Goal: Task Accomplishment & Management: Use online tool/utility

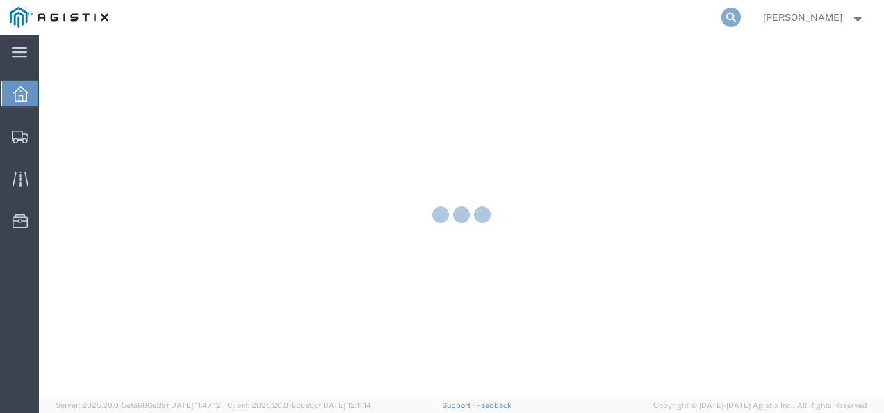
click at [741, 13] on icon at bounding box center [731, 17] width 19 height 19
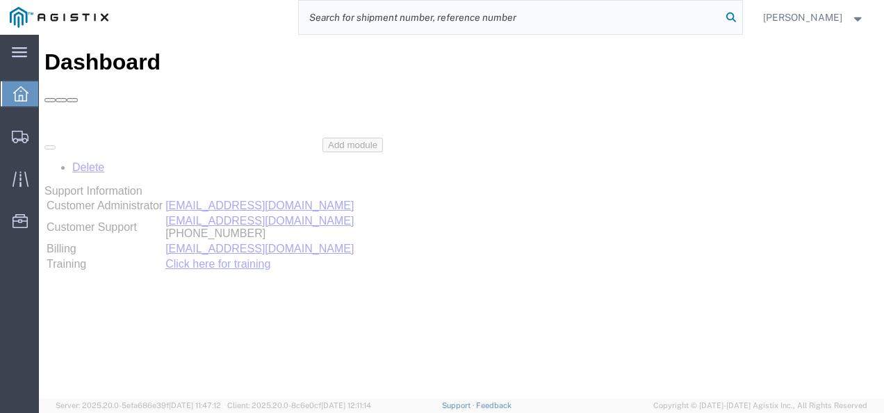
paste input "57053234"
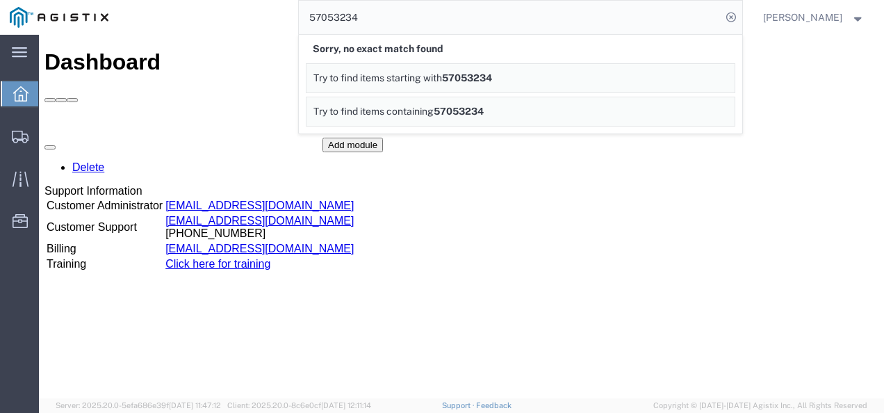
click at [663, 293] on div "Delete Support Information Customer Administrator custadmin@agistix.com Custome…" at bounding box center [461, 242] width 834 height 209
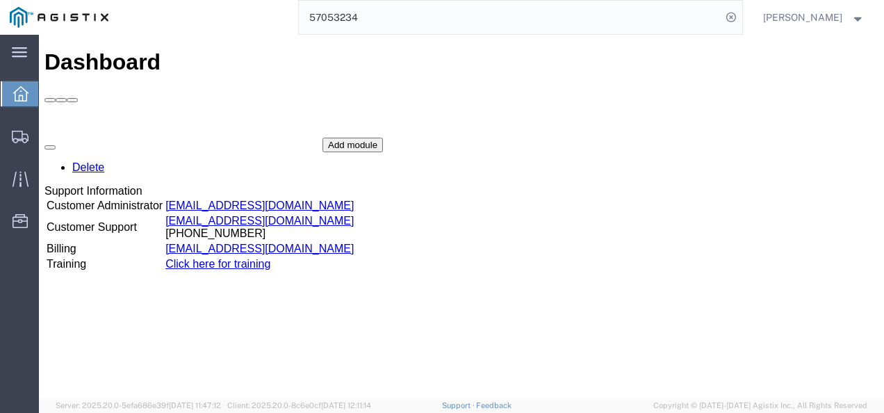
click at [373, 350] on div "Dashboard Delete Support Information Customer Administrator custadmin@agistix.c…" at bounding box center [461, 231] width 834 height 364
drag, startPoint x: 686, startPoint y: 154, endPoint x: 670, endPoint y: 150, distance: 16.5
click at [685, 152] on div "Delete Support Information Customer Administrator custadmin@agistix.com Custome…" at bounding box center [461, 242] width 834 height 209
click at [457, 29] on input "57053234" at bounding box center [510, 17] width 423 height 33
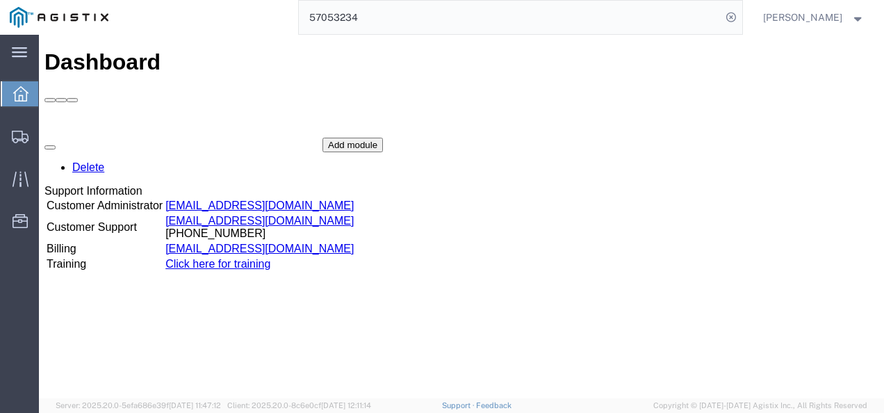
click at [457, 29] on input "57053234" at bounding box center [510, 17] width 423 height 33
type input "v"
paste input "57051678"
type input "57051678"
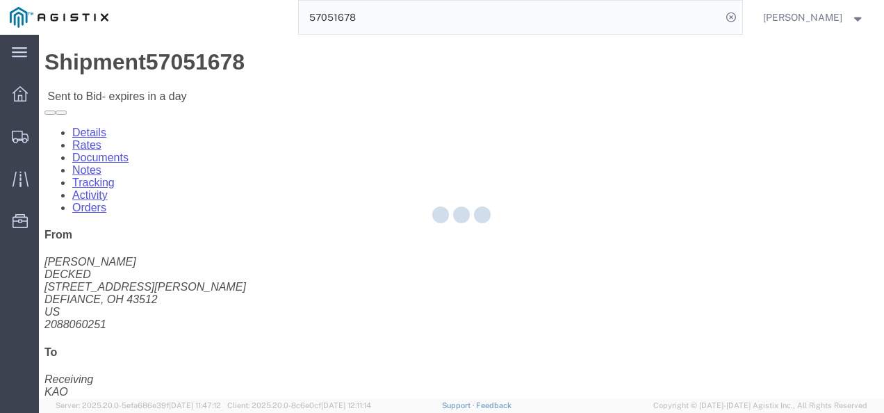
click at [400, 240] on div at bounding box center [461, 217] width 845 height 364
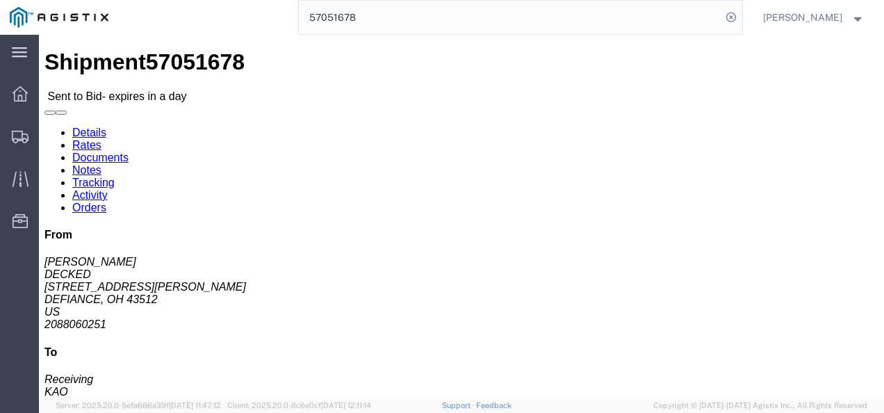
click button "Ignore Bid"
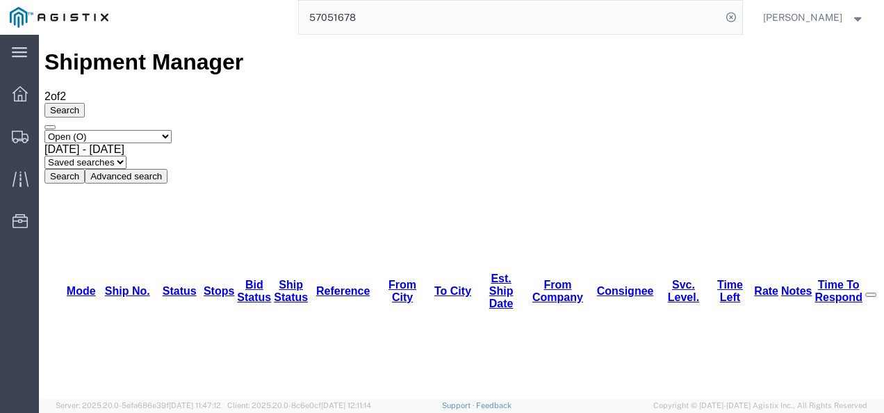
click at [393, 18] on input "57051678" at bounding box center [510, 17] width 423 height 33
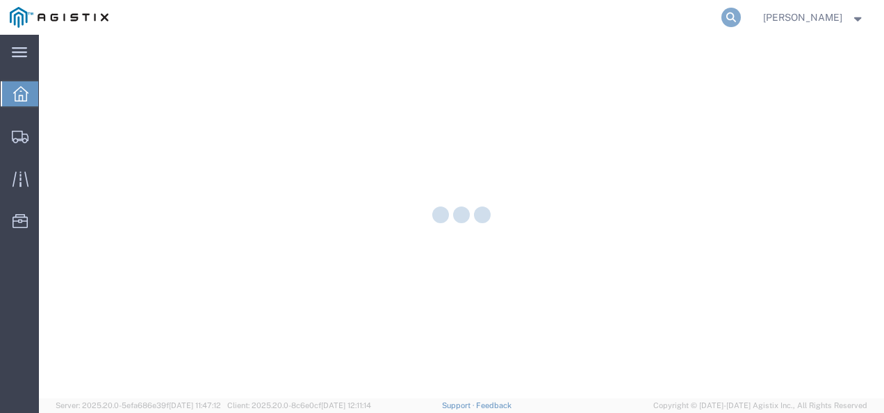
click at [738, 18] on icon at bounding box center [731, 17] width 19 height 19
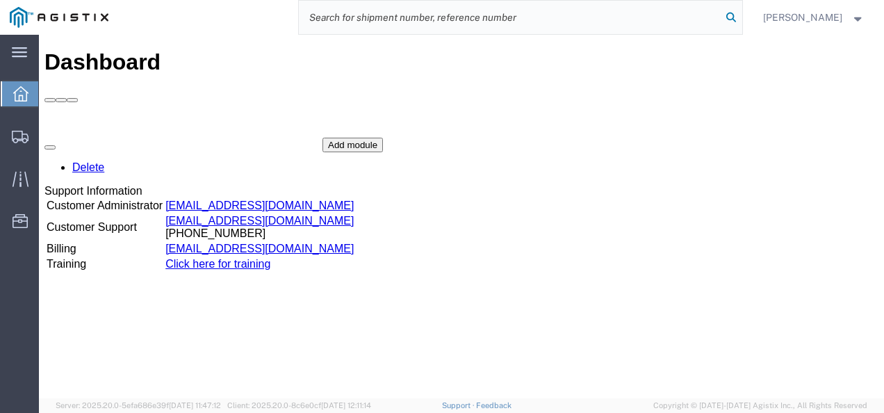
paste input "57051678"
type input "57051678"
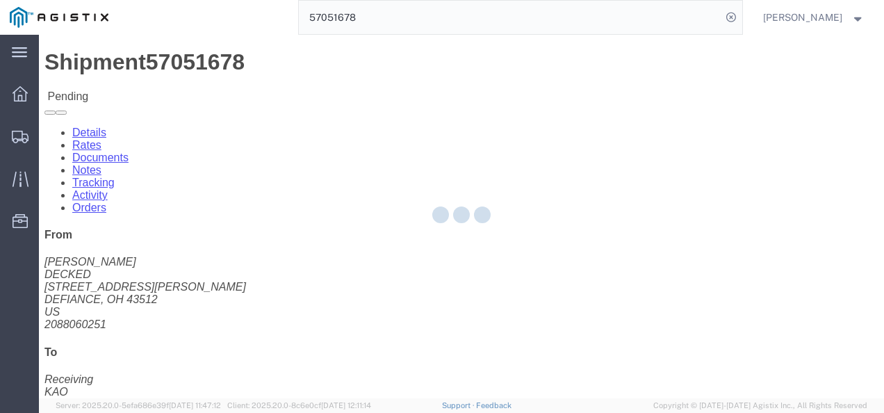
click at [533, 267] on div at bounding box center [461, 217] width 845 height 364
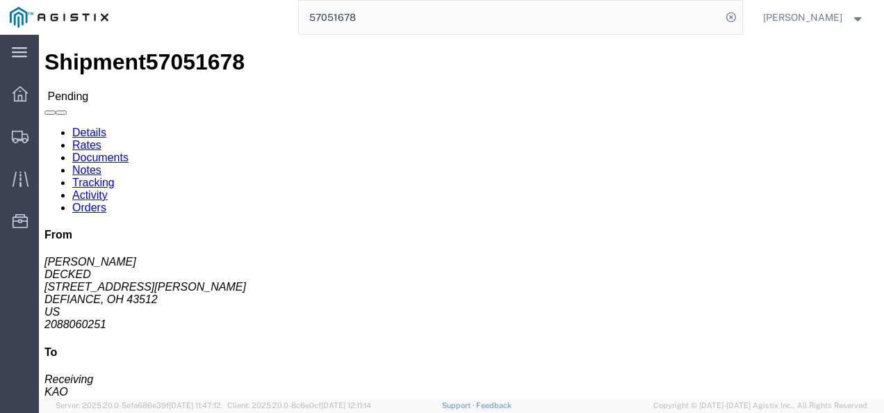
click button "Enter / Modify Bid"
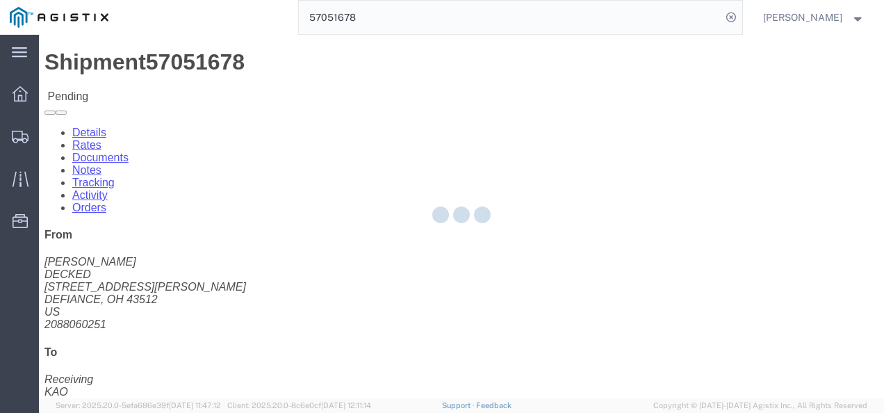
select select "4622"
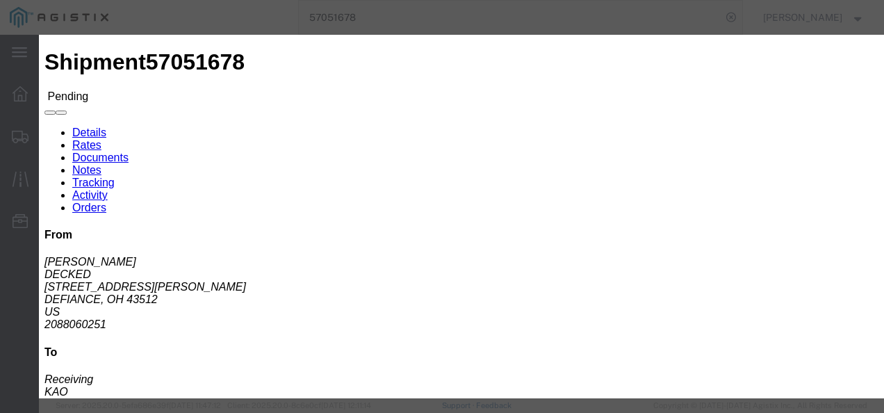
click link "ks_ga - Echo Global Logistics - TL Standard 3 - 5 Day"
drag, startPoint x: 723, startPoint y: 212, endPoint x: 481, endPoint y: 220, distance: 242.1
click div "Select 2 Day Service 3 Axle Winch Truck 3 to 5 Day Service 96L Domestic Flat Ra…"
type input "2450"
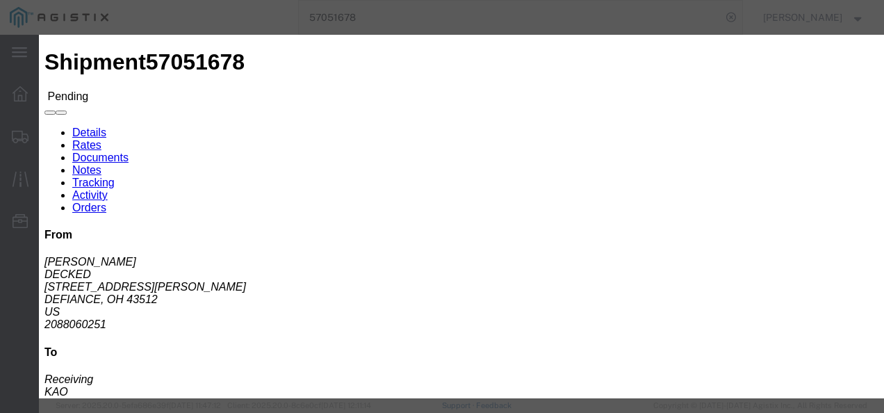
click button "Submit"
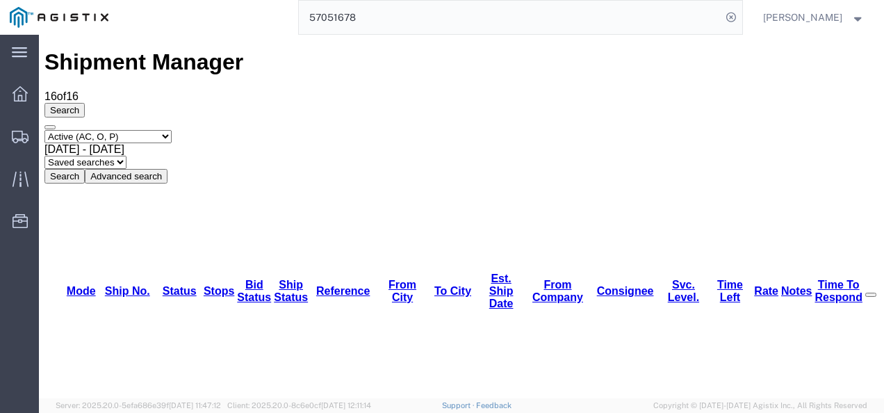
drag, startPoint x: 857, startPoint y: 92, endPoint x: 715, endPoint y: 65, distance: 144.4
click at [857, 130] on div "Select status Active (AC, O, P) All Approved Awaiting Confirmation (AC) Booked …" at bounding box center [461, 157] width 834 height 54
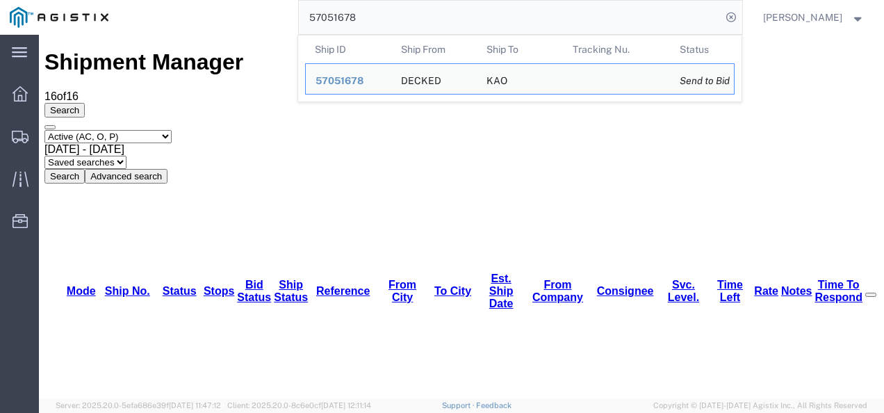
click at [432, 11] on input "57051678" at bounding box center [510, 17] width 423 height 33
paste input "57051678"
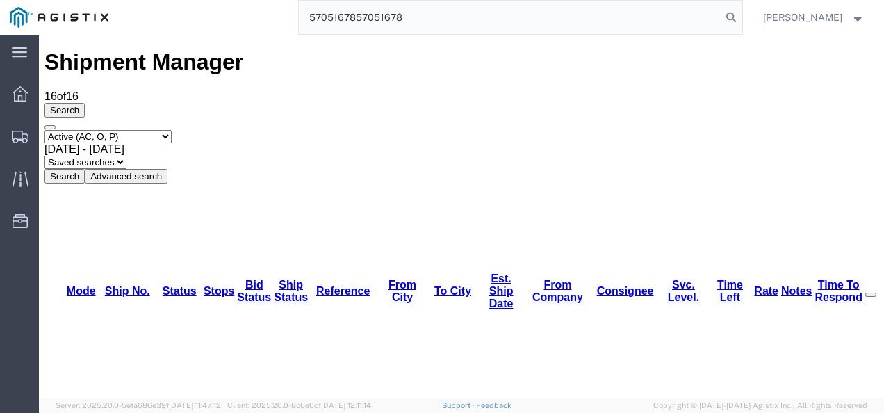
click at [420, 10] on input "5705167857051678" at bounding box center [510, 17] width 423 height 33
click at [419, 10] on input "5705167857051678" at bounding box center [510, 17] width 423 height 33
click at [417, 10] on input "5705167857051678" at bounding box center [510, 17] width 423 height 33
paste input "search"
click at [376, 17] on input "57051678" at bounding box center [510, 17] width 423 height 33
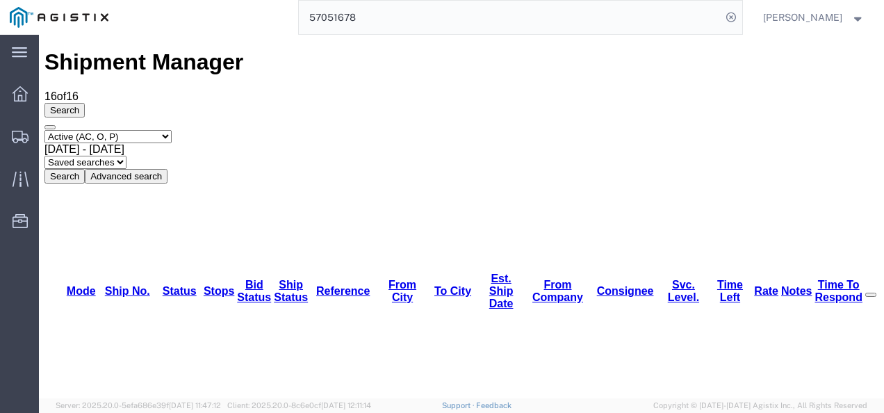
click at [376, 17] on input "57051678" at bounding box center [510, 17] width 423 height 33
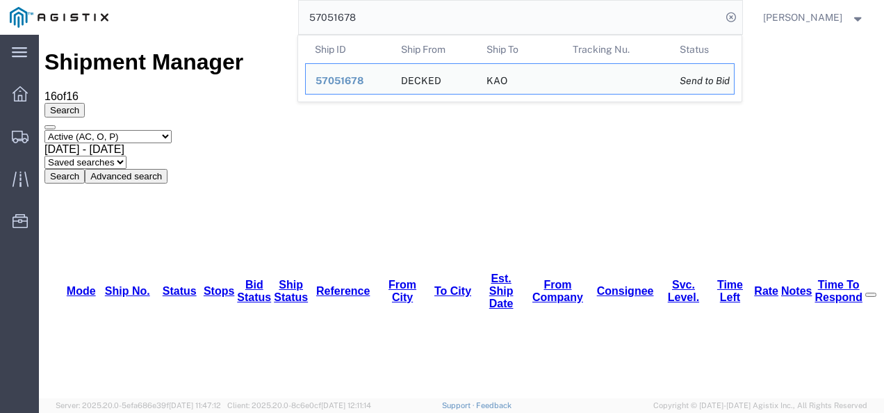
type input "57051678"
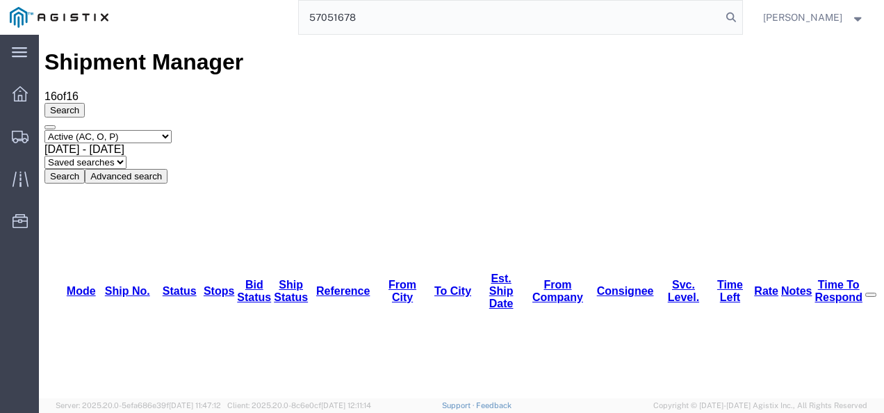
click at [382, 22] on input "57051678" at bounding box center [510, 17] width 423 height 33
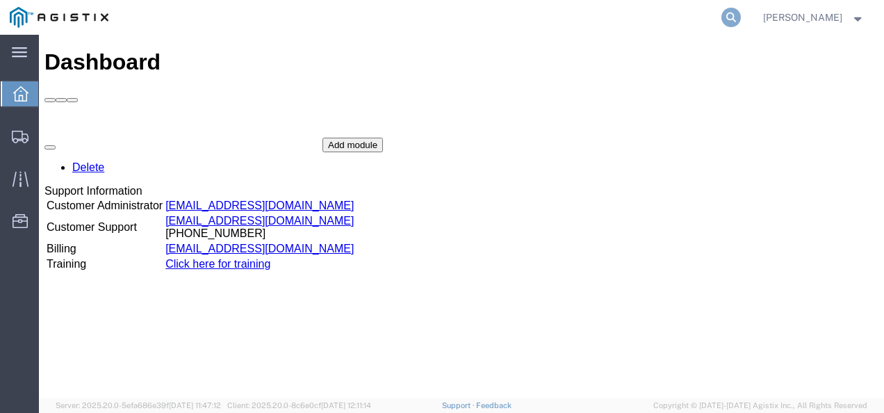
click at [741, 17] on icon at bounding box center [731, 17] width 19 height 19
paste input "57051678"
type input "57051678"
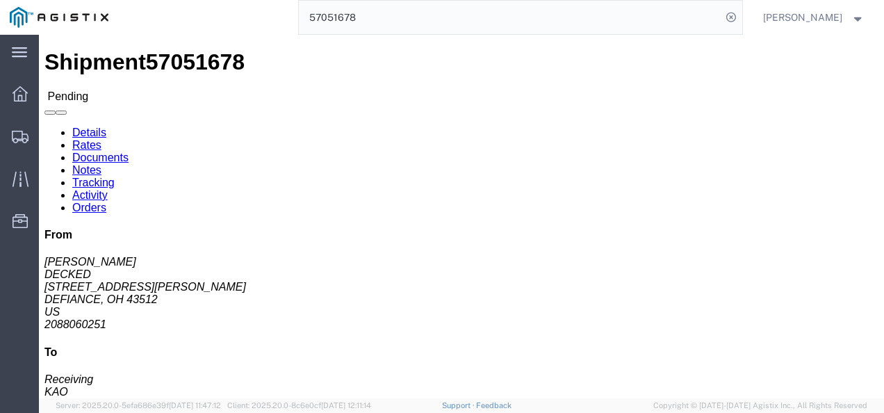
click button "Enter / Modify Bid"
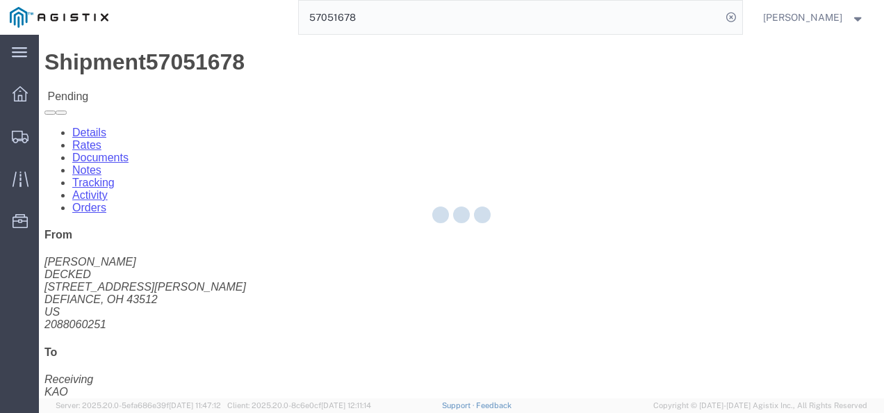
select select "4622"
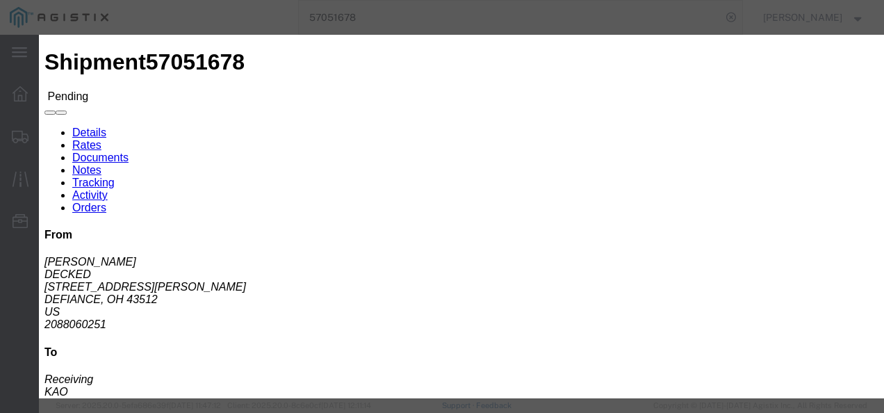
click link "ks_ga - Echo Global Logistics - TL Standard 3 - 5 Day"
drag, startPoint x: 715, startPoint y: 145, endPoint x: 578, endPoint y: 140, distance: 136.3
click div "Select 2 Day Service 3 Axle Winch Truck 3 to 5 Day Service 96L Domestic Flat Ra…"
type input "2425"
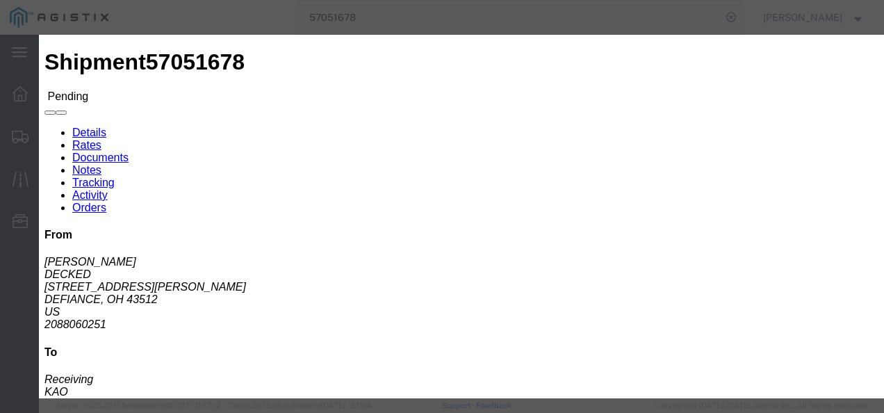
click button "Submit"
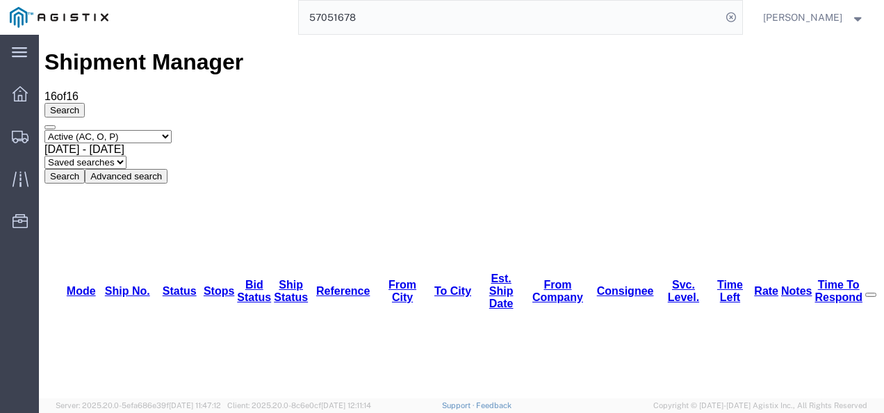
click at [409, 21] on input "57051678" at bounding box center [510, 17] width 423 height 33
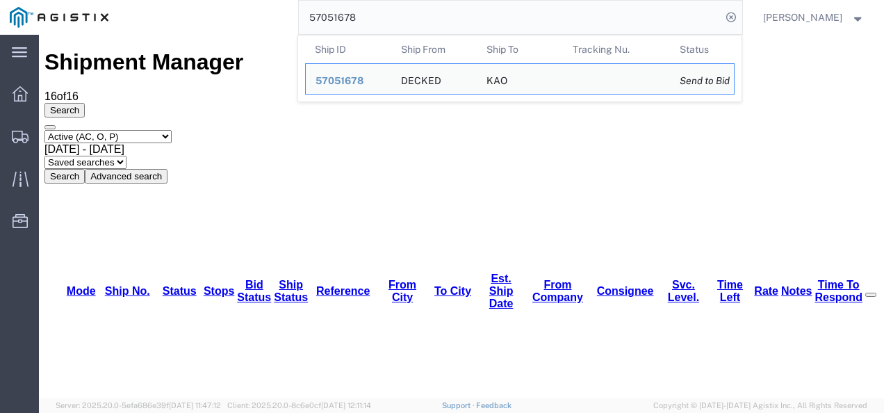
click at [409, 21] on input "57051678" at bounding box center [510, 17] width 423 height 33
paste input "3234"
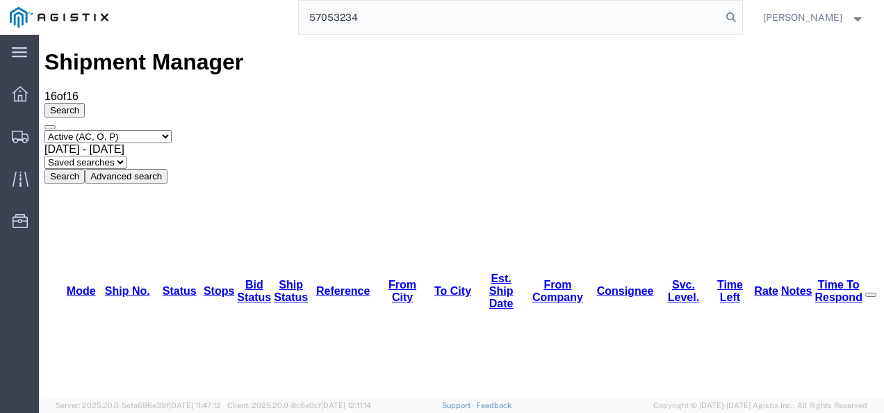
type input "57053234"
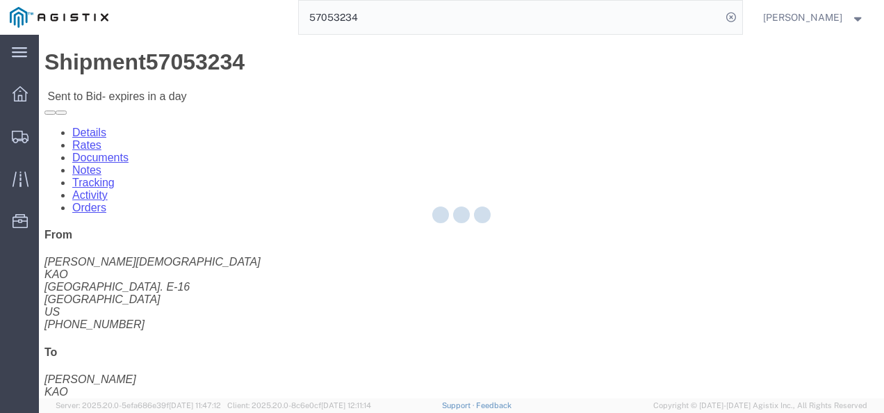
click at [392, 247] on div at bounding box center [461, 217] width 845 height 364
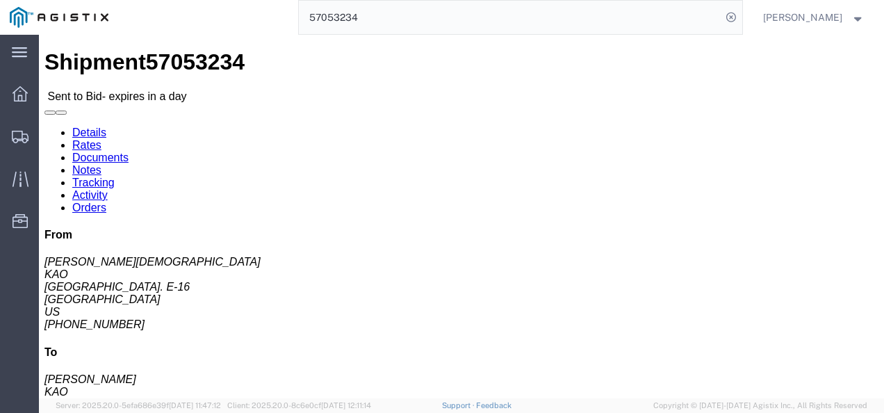
click div "Ship From KAO ([PERSON_NAME]) [STREET_ADDRESS] E-16 [GEOGRAPHIC_DATA] [GEOGRAPH…"
click div "Leg 1 - Truckload Vehicle 1: Standard Dry Van (53 Feet) Number of trucks: 1"
click at [374, 15] on input "57053234" at bounding box center [510, 17] width 423 height 33
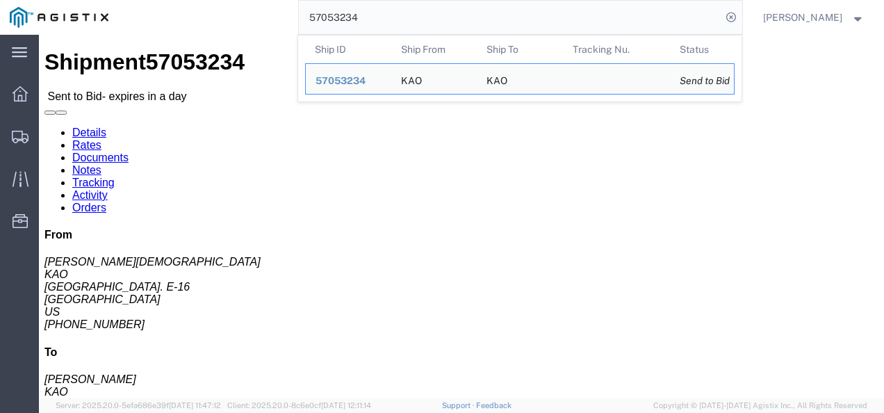
click at [374, 15] on input "57053234" at bounding box center [510, 17] width 423 height 33
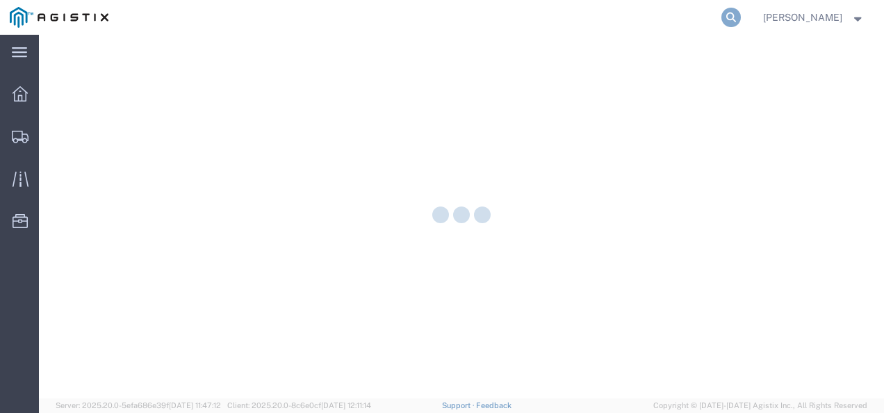
click at [741, 23] on icon at bounding box center [731, 17] width 19 height 19
paste input "57053234"
type input "57053234"
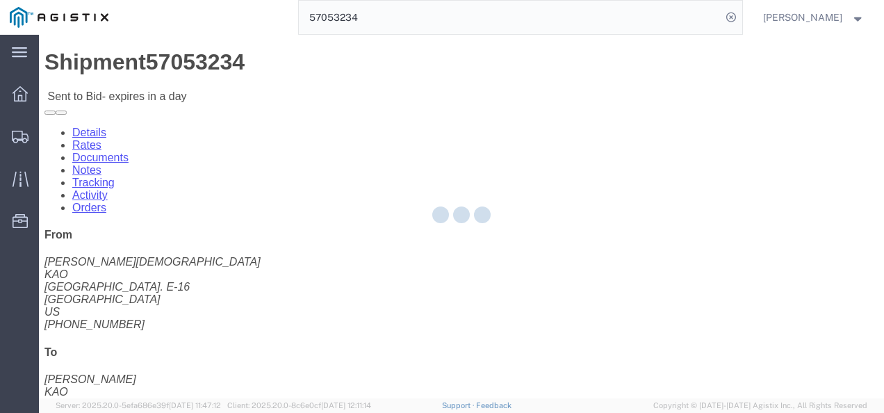
click at [481, 225] on div at bounding box center [461, 216] width 63 height 21
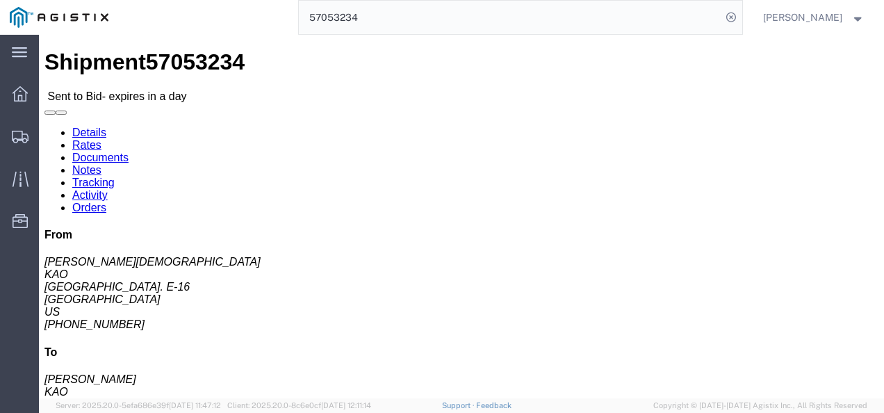
click div "Shipment Detail Ship From [GEOGRAPHIC_DATA] ([PERSON_NAME]) [STREET_ADDRESS] E-…"
click div "Ship From KAO ([PERSON_NAME]) [STREET_ADDRESS] E-16 [GEOGRAPHIC_DATA] [GEOGRAPH…"
click h4 "Routing & Vehicle Information"
click div "Leg 1 - Truckload Vehicle 1: Standard Dry Van (53 Feet) Number of trucks: 1"
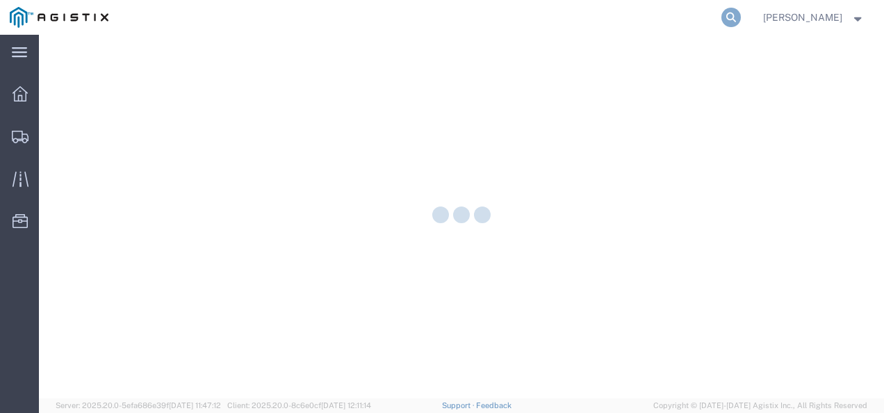
click at [741, 24] on icon at bounding box center [731, 17] width 19 height 19
paste input "57053234"
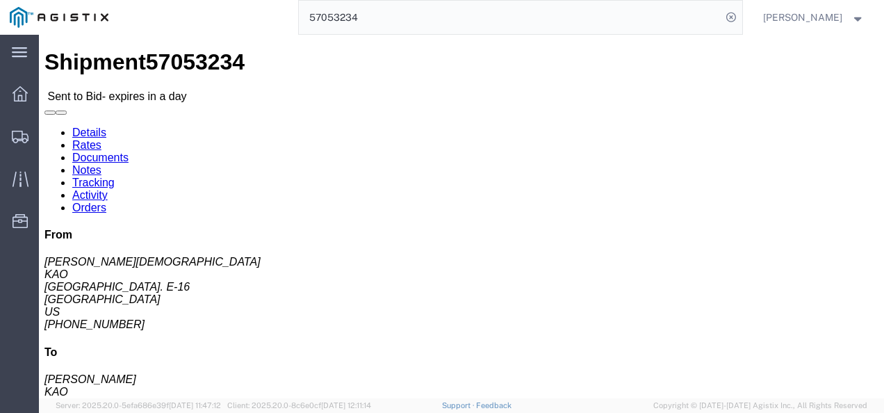
drag, startPoint x: 425, startPoint y: 222, endPoint x: 439, endPoint y: 228, distance: 15.6
click div "Ship From KAO (Gary Church) 8468 Freeport Center Bldg. E-16 Clearfield, UT 8401…"
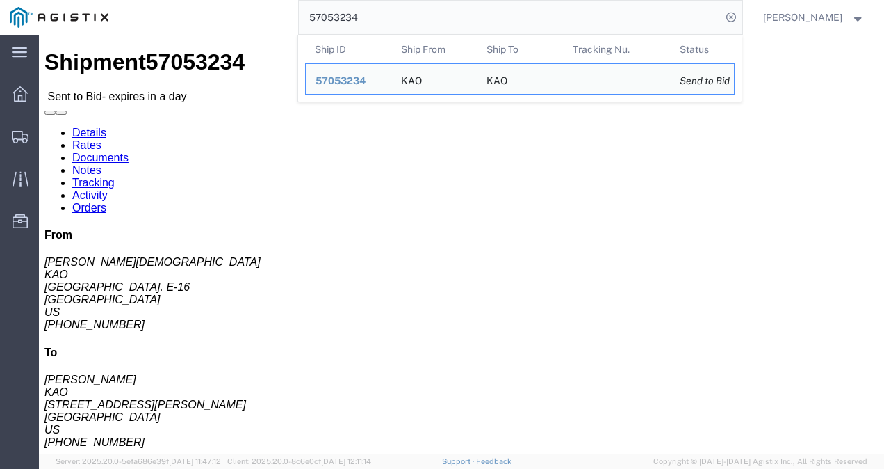
click at [421, 13] on input "57053234" at bounding box center [510, 17] width 423 height 33
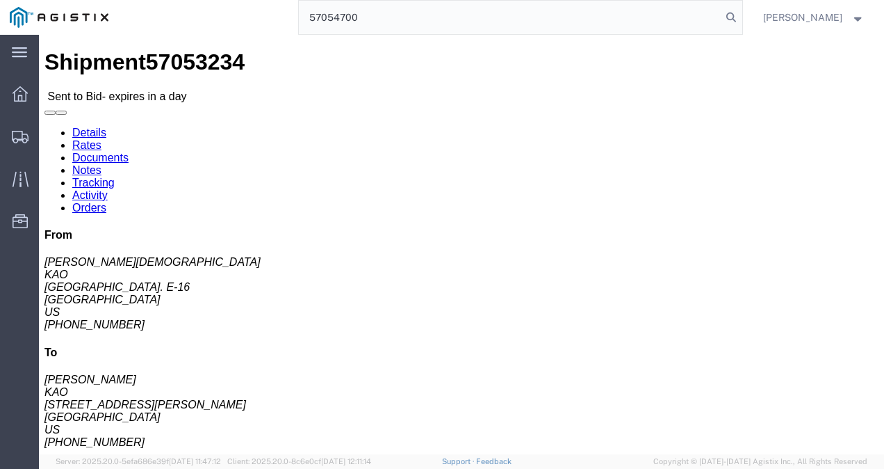
type input "57054700"
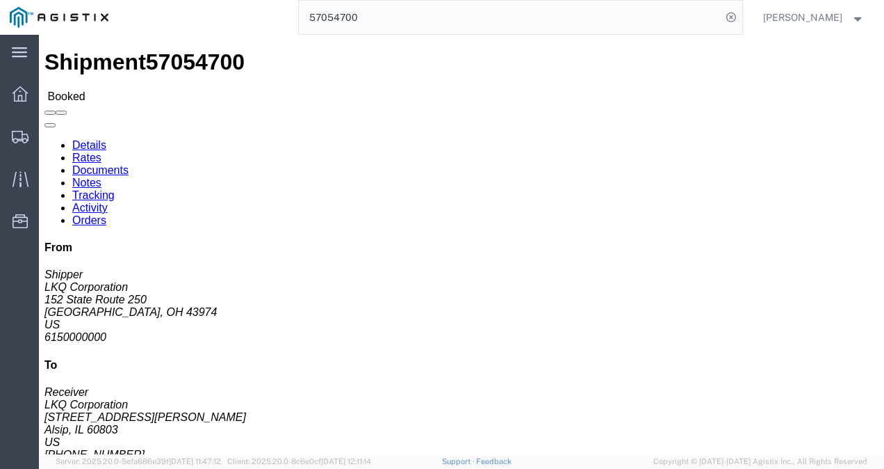
click div "Shipment Detail Ship From LKQ Corporation (Shipper) 1312 152 State Route 250 Ha…"
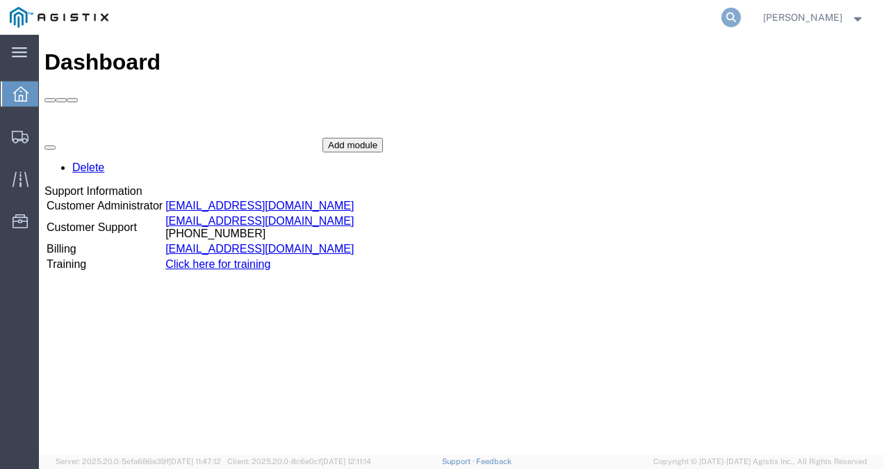
click at [741, 20] on icon at bounding box center [731, 17] width 19 height 19
paste input "57053234"
type input "57053234"
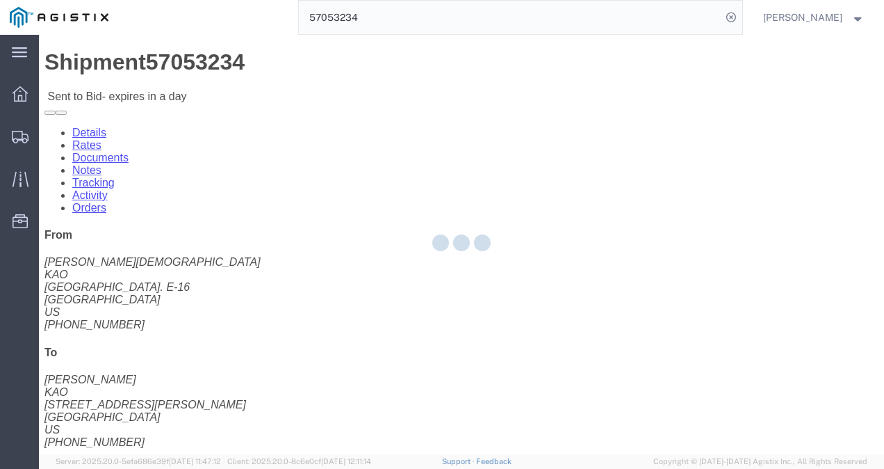
click at [467, 270] on div at bounding box center [461, 244] width 845 height 419
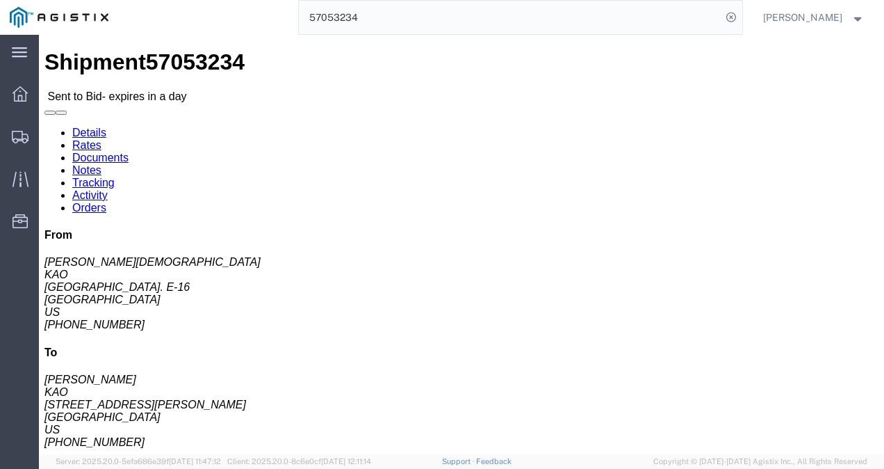
click link "Rates"
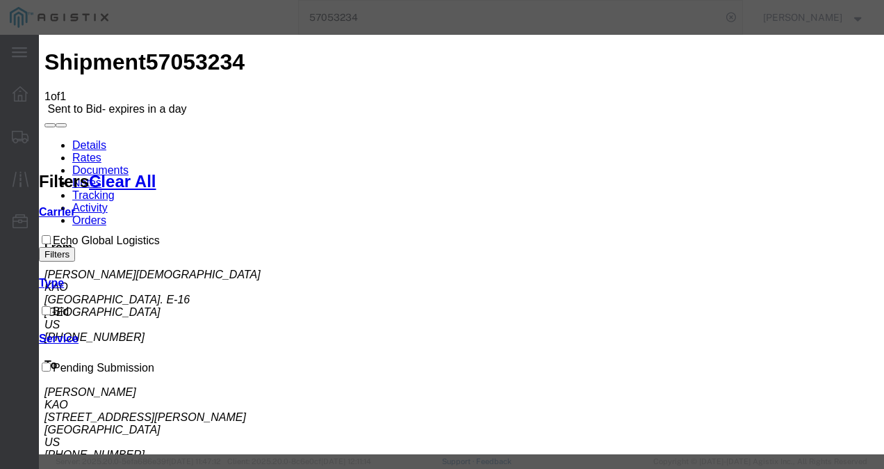
drag, startPoint x: 293, startPoint y: 159, endPoint x: 289, endPoint y: 172, distance: 13.9
select select "4622"
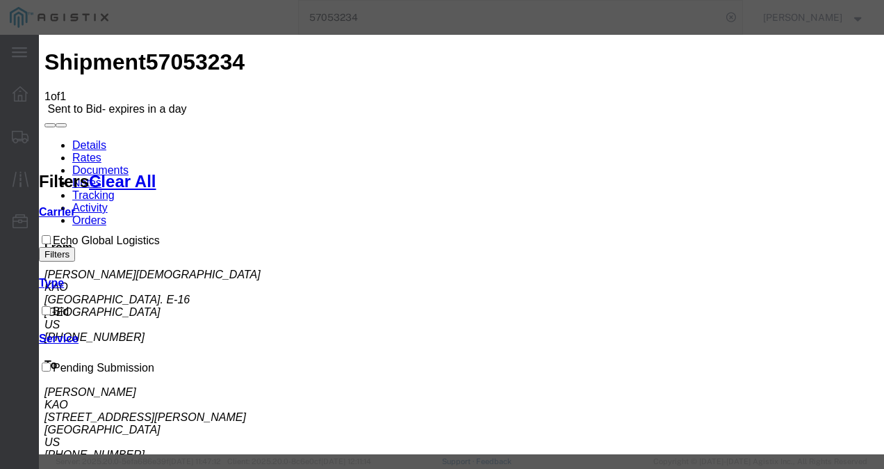
select select "13989"
type input "4332"
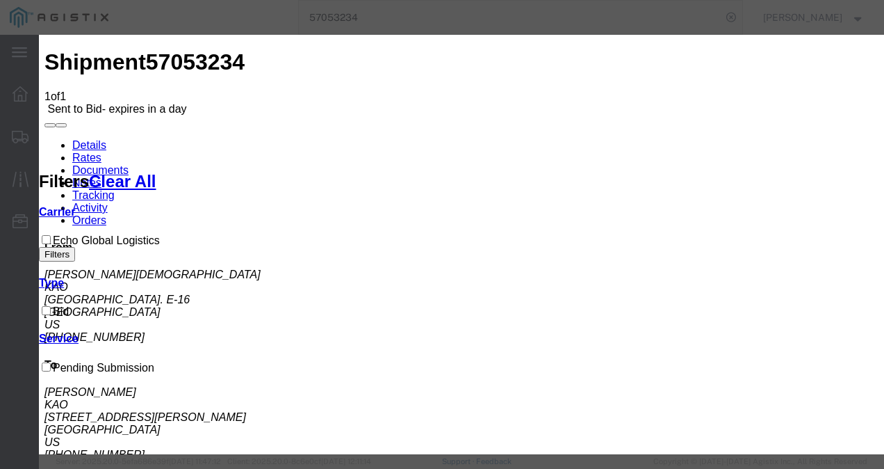
scroll to position [209, 0]
type input "3000"
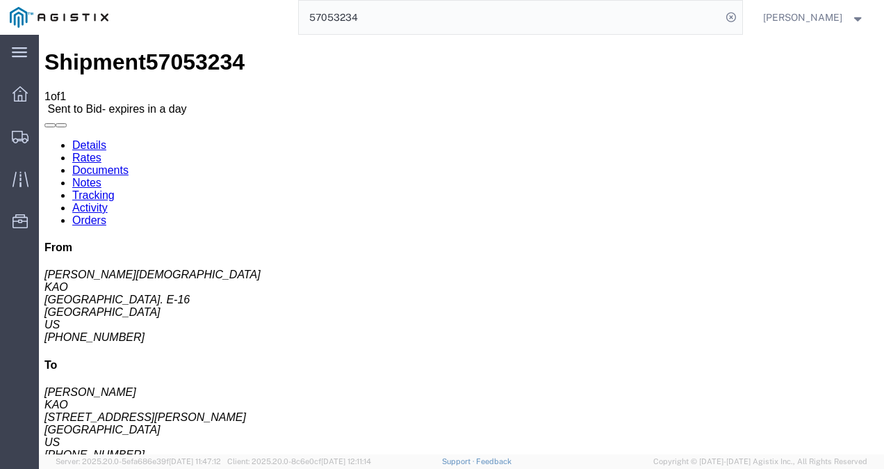
drag, startPoint x: 419, startPoint y: 367, endPoint x: 624, endPoint y: 420, distance: 212.5
click at [450, 31] on input "57053234" at bounding box center [510, 17] width 423 height 33
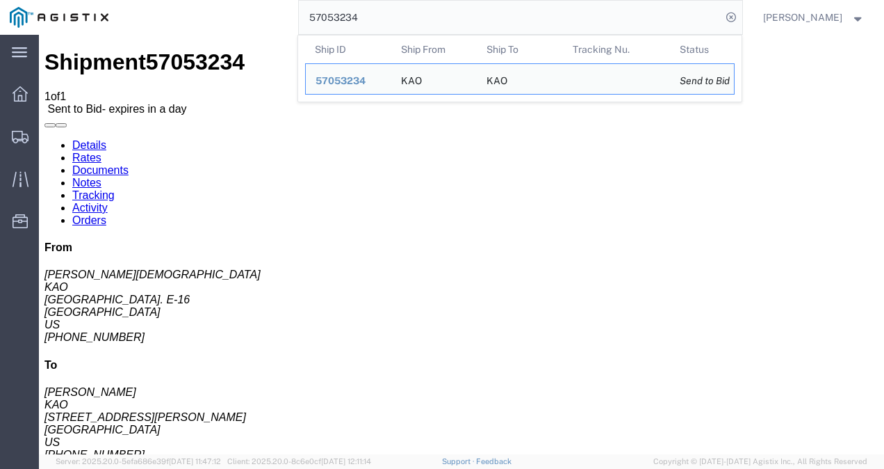
click at [448, 28] on input "57053234" at bounding box center [510, 17] width 423 height 33
paste input "1678"
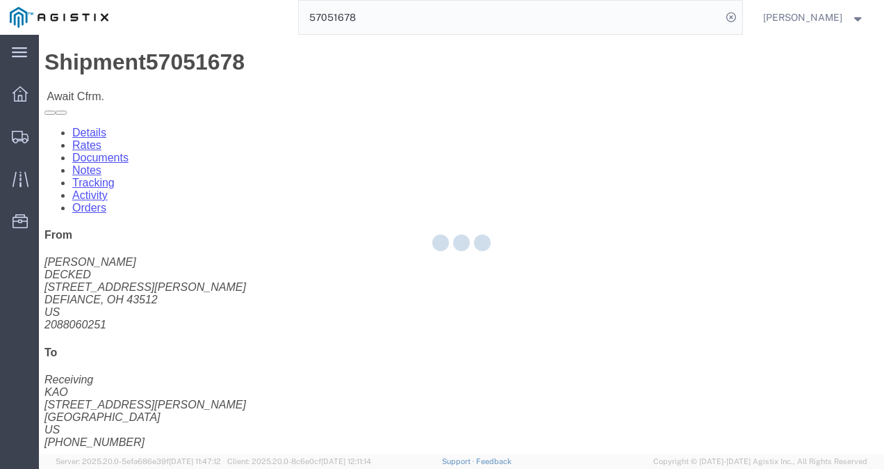
click at [443, 282] on div at bounding box center [461, 244] width 845 height 419
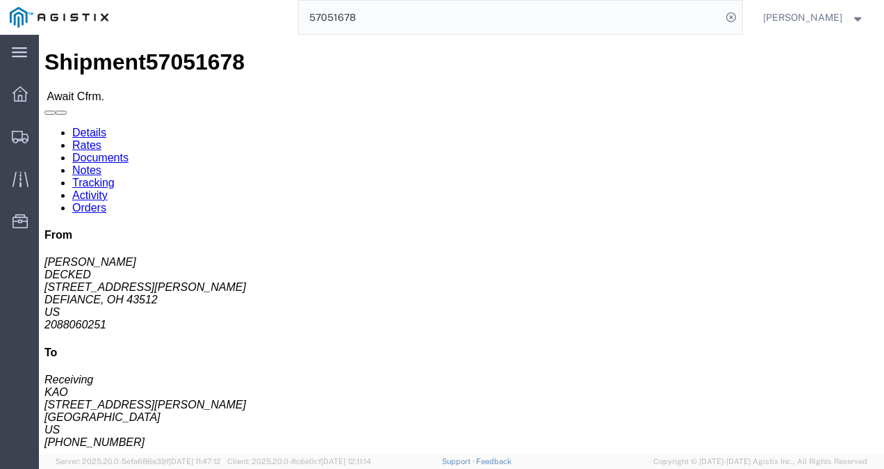
click link "Rates"
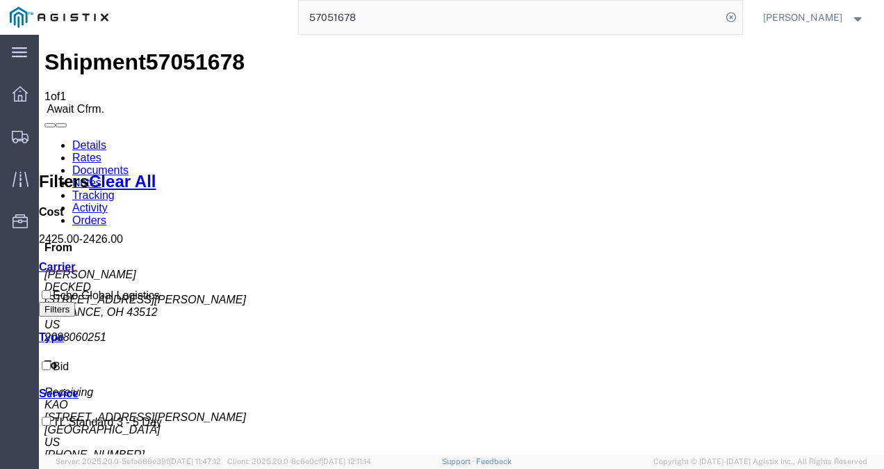
drag, startPoint x: 626, startPoint y: 310, endPoint x: 500, endPoint y: 445, distance: 184.9
click at [448, 12] on input "57051678" at bounding box center [510, 17] width 423 height 33
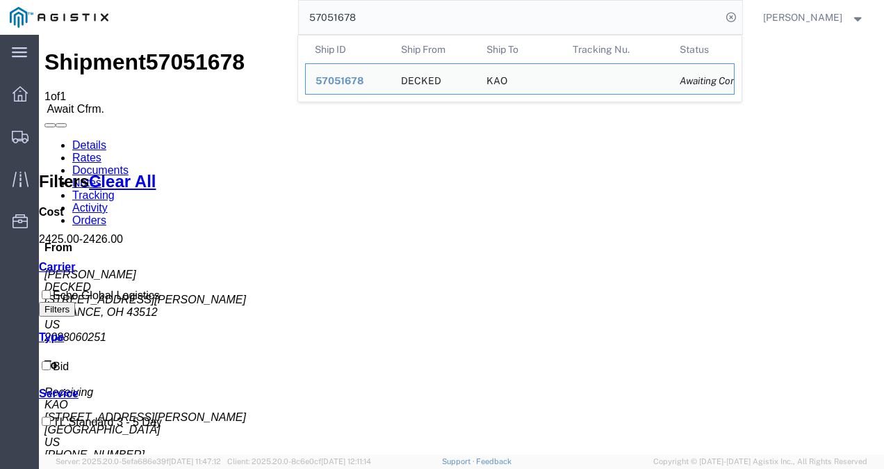
click at [448, 12] on input "57051678" at bounding box center [510, 17] width 423 height 33
paste input "49982"
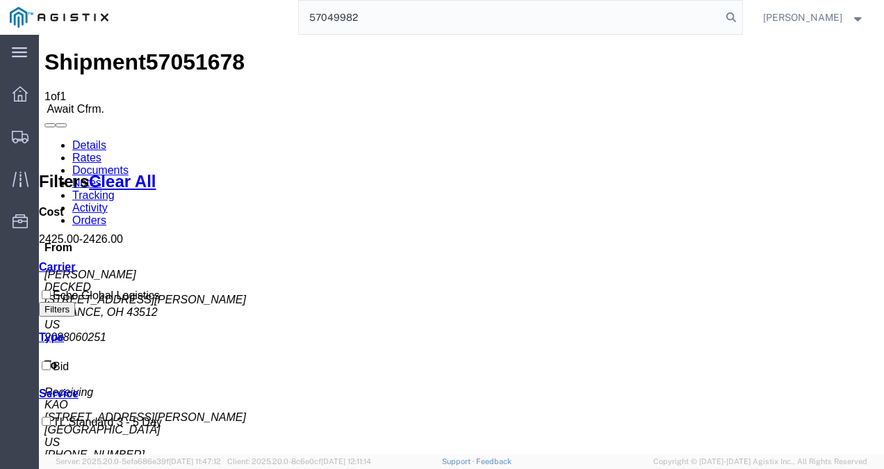
type input "57049982"
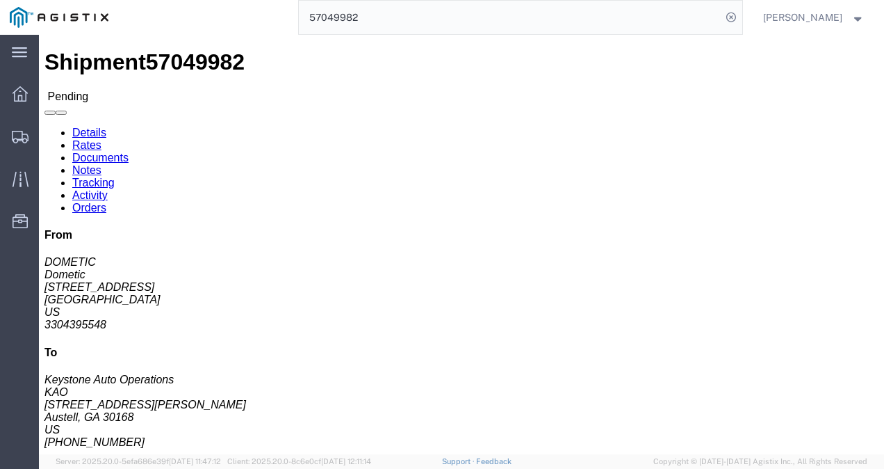
click div "Leg 1 - Truckload Vehicle 1: Standard Dry Van (53 Feet) Number of trucks: 1"
click link "Rates"
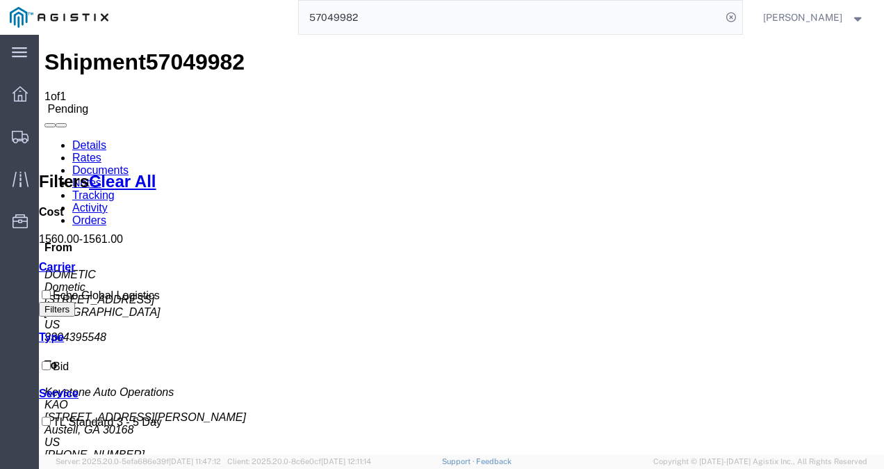
click at [99, 139] on link "Details" at bounding box center [89, 145] width 34 height 12
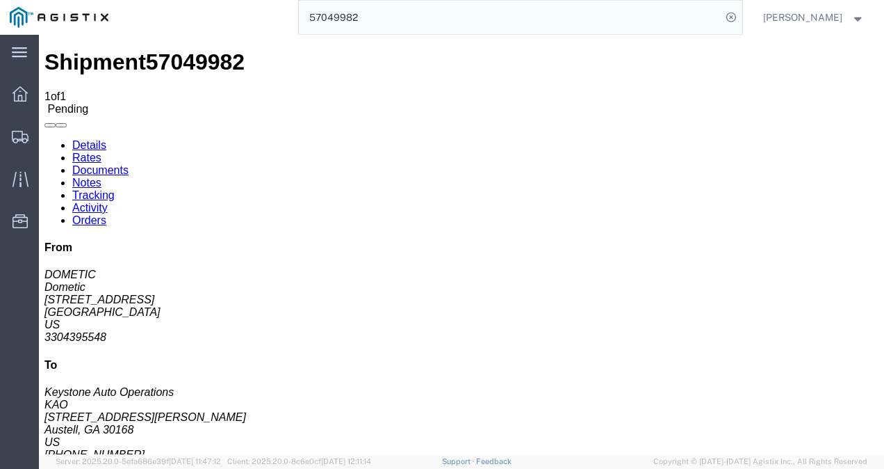
click div "Leg 1 - Truckload Vehicle 1: Standard Dry Van (53 Feet) Number of trucks: 1"
click h4 "Routing & Vehicle Information"
click div "Leg 1 - Truckload Vehicle 1: Standard Dry Van (53 Feet) Number of trucks: 1"
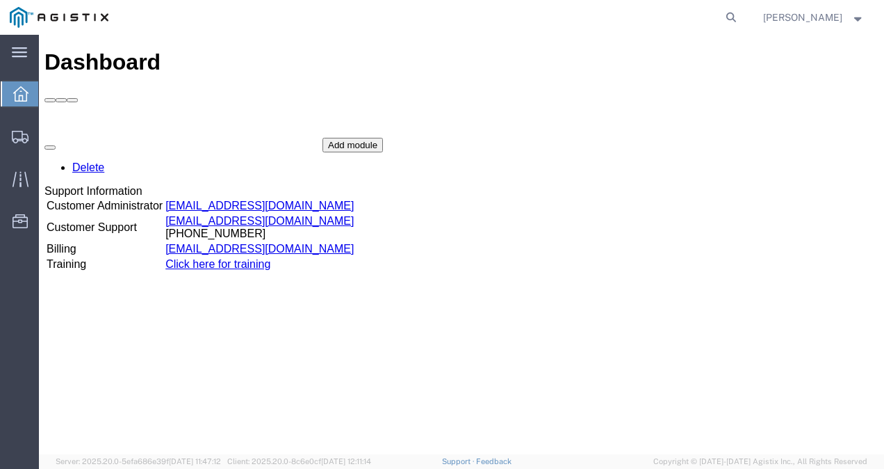
click at [334, 384] on div "Dashboard Delete Support Information Customer Administrator [EMAIL_ADDRESS][DOM…" at bounding box center [461, 258] width 834 height 419
click at [335, 385] on div "Dashboard Delete Support Information Customer Administrator [EMAIL_ADDRESS][DOM…" at bounding box center [461, 258] width 834 height 419
drag, startPoint x: 576, startPoint y: 386, endPoint x: 581, endPoint y: 393, distance: 9.5
click at [576, 386] on div "Dashboard Delete Support Information Customer Administrator [EMAIL_ADDRESS][DOM…" at bounding box center [461, 258] width 834 height 419
click at [741, 18] on icon at bounding box center [731, 17] width 19 height 19
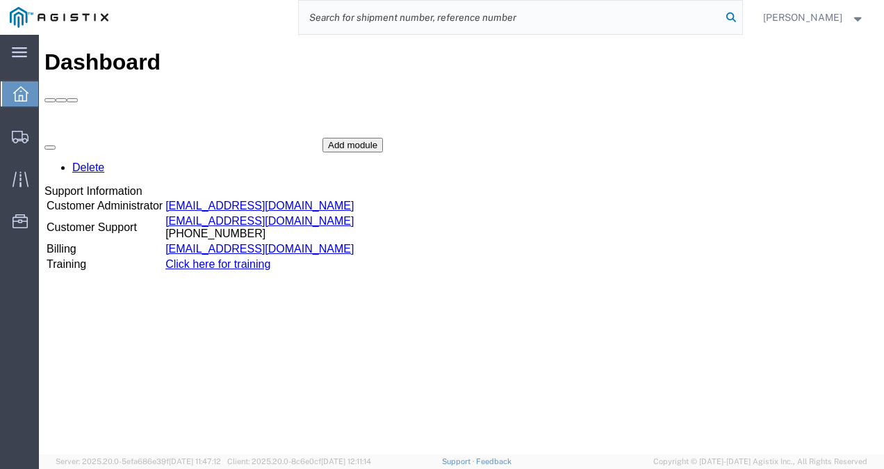
paste input "57054700"
type input "57054700"
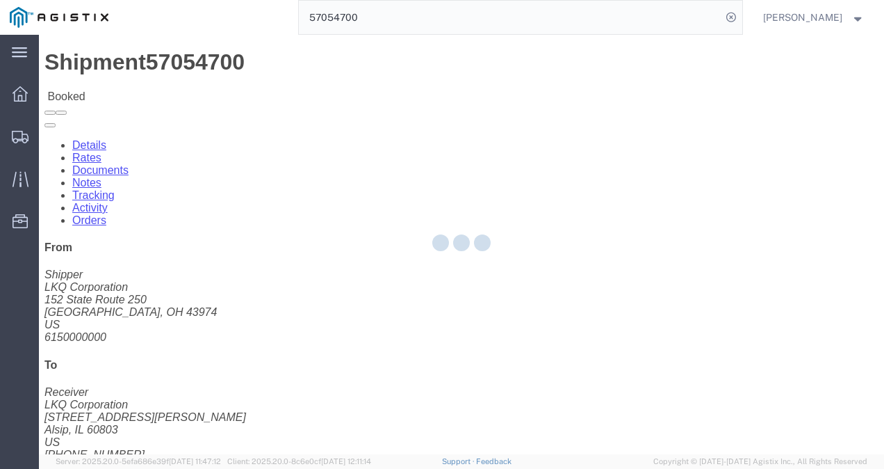
click at [453, 247] on div at bounding box center [461, 244] width 63 height 21
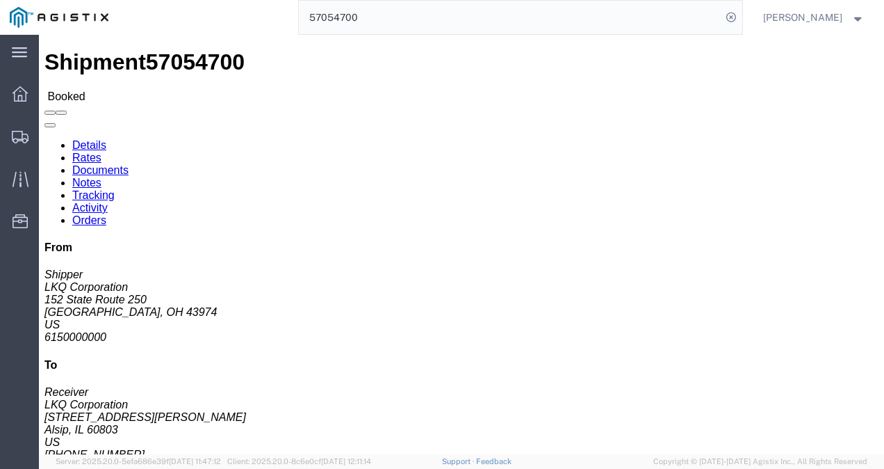
click link "Rates"
